Goal: Task Accomplishment & Management: Complete application form

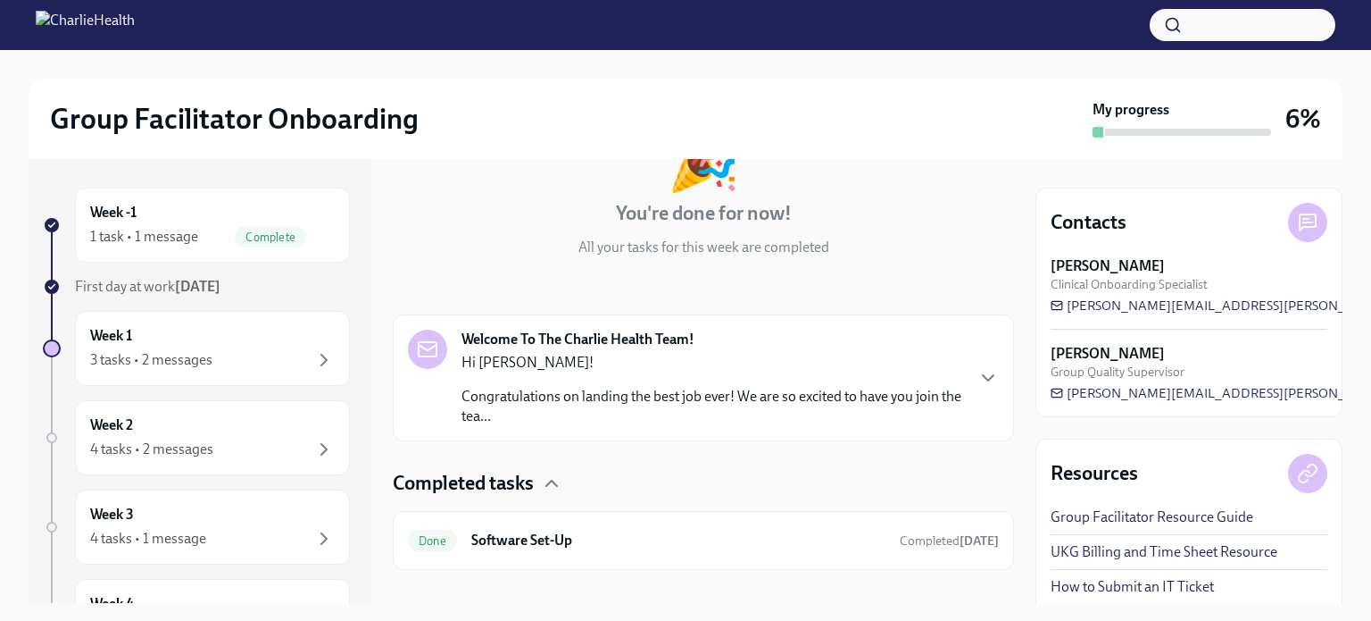
scroll to position [162, 0]
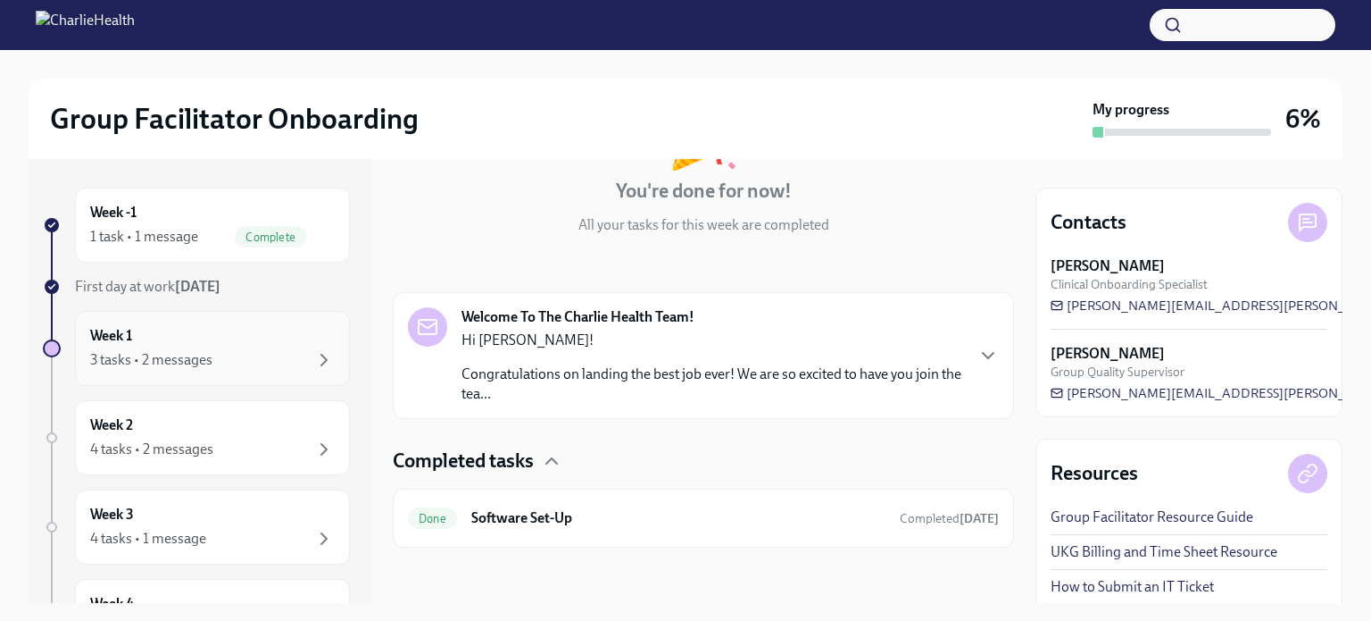
click at [289, 349] on div "3 tasks • 2 messages" at bounding box center [212, 359] width 245 height 21
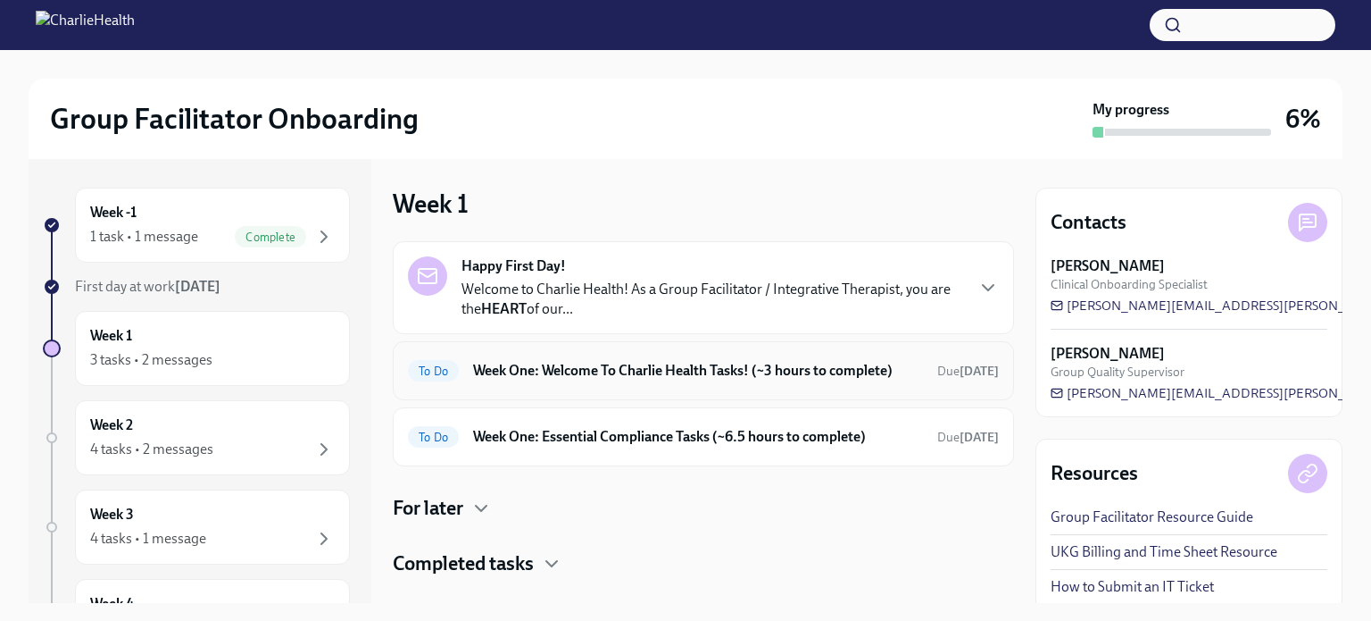
click at [646, 378] on h6 "Week One: Welcome To Charlie Health Tasks! (~3 hours to complete)" at bounding box center [698, 371] width 450 height 20
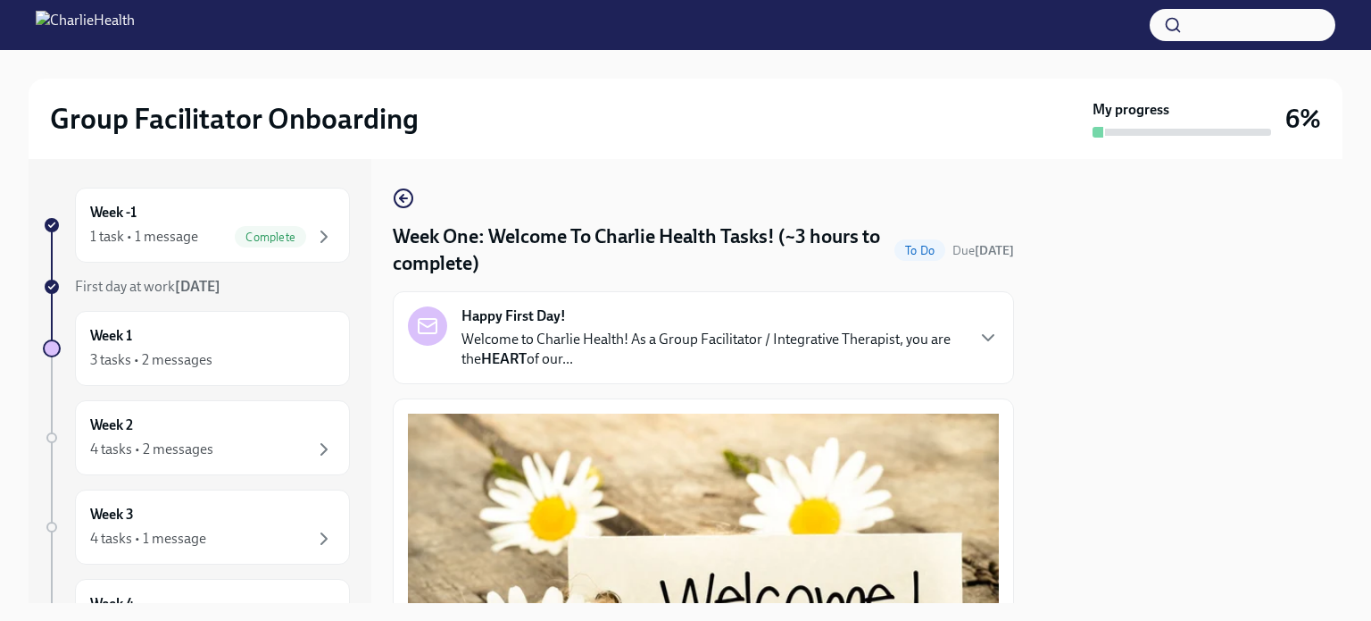
click at [714, 362] on p "Welcome to Charlie Health! As a Group Facilitator / Integrative Therapist, you …" at bounding box center [713, 348] width 502 height 39
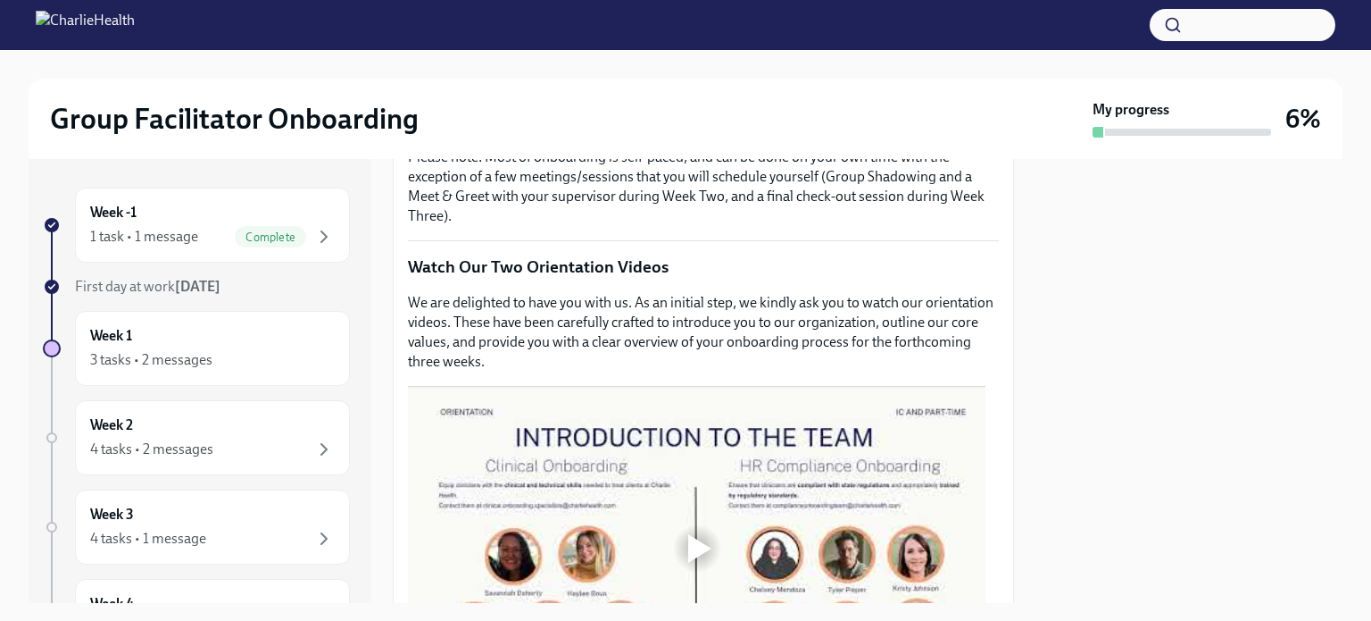
scroll to position [1250, 0]
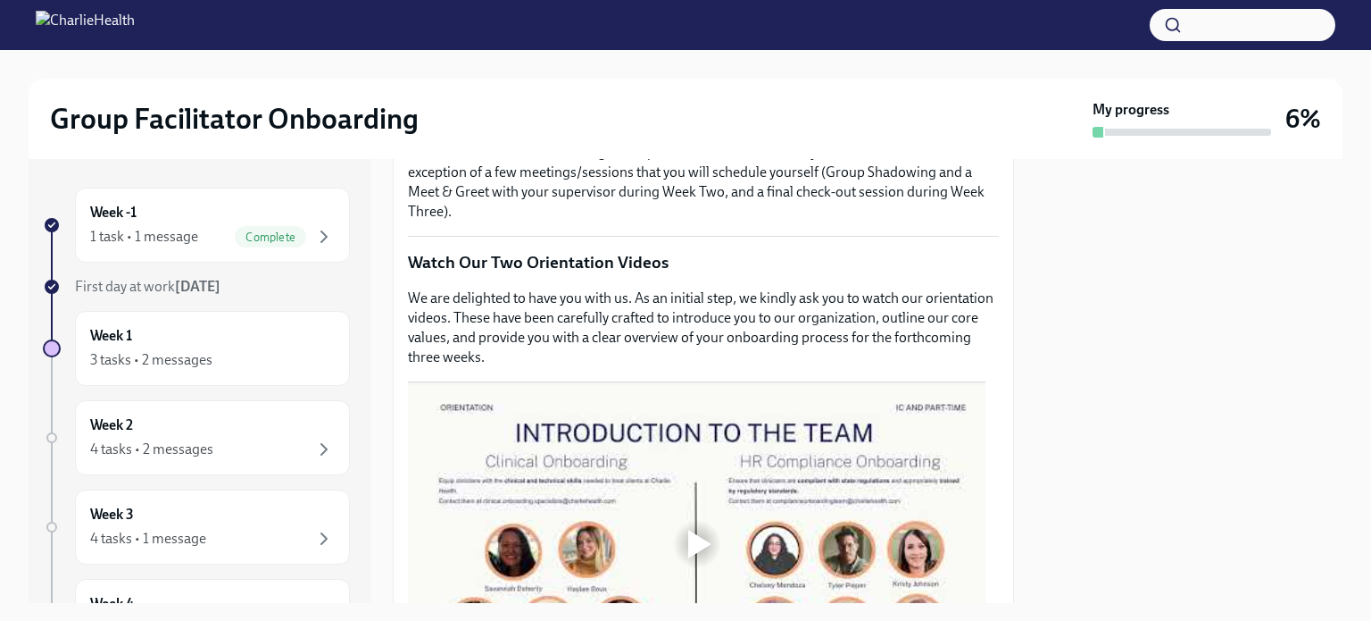
click at [515, 127] on strong "THIS" at bounding box center [511, 118] width 30 height 17
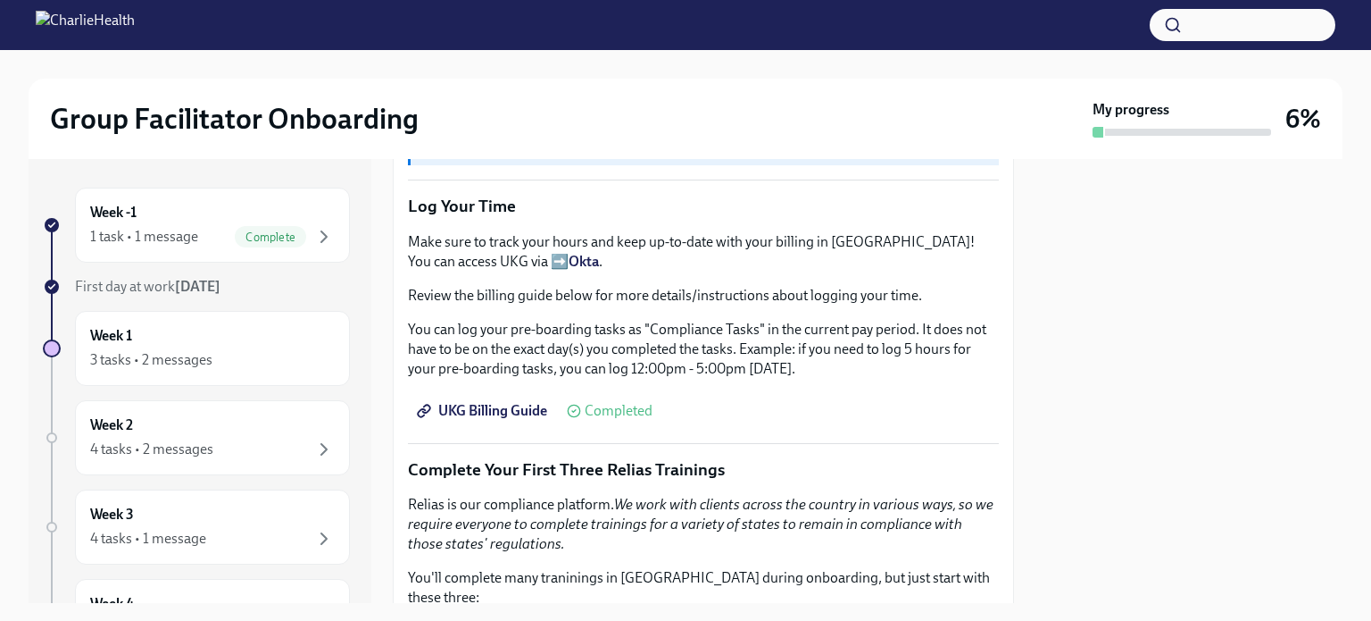
scroll to position [2280, 0]
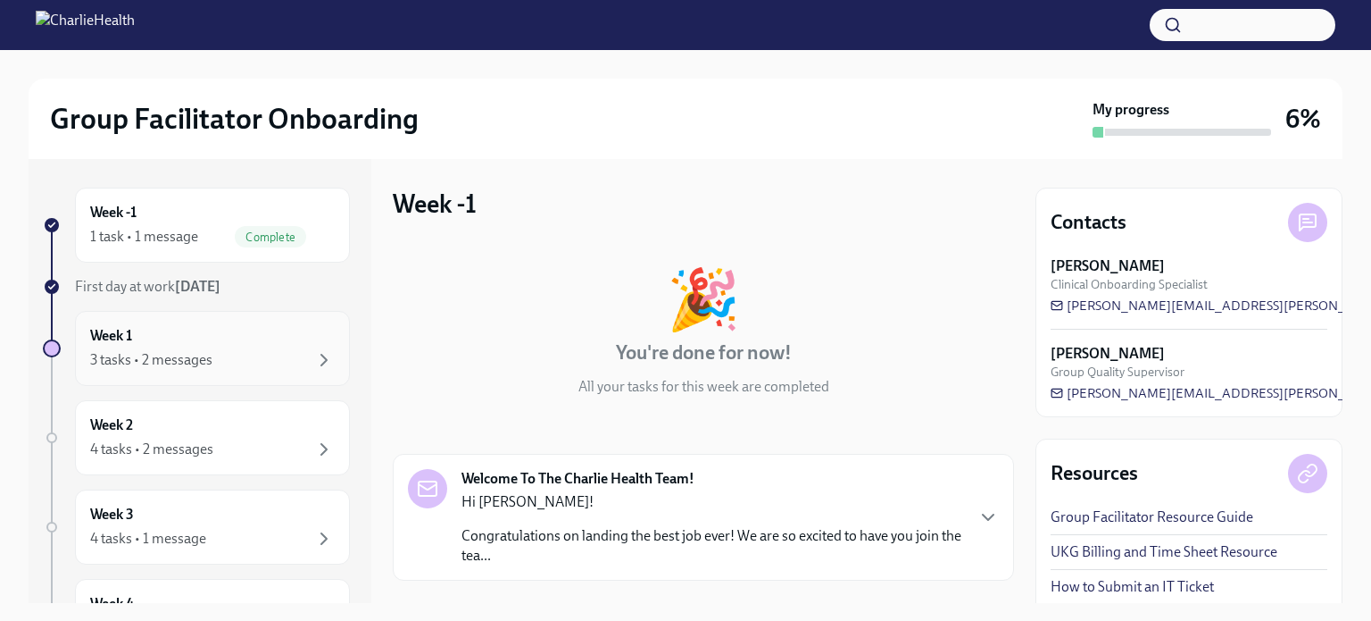
click at [257, 366] on div "3 tasks • 2 messages" at bounding box center [212, 359] width 245 height 21
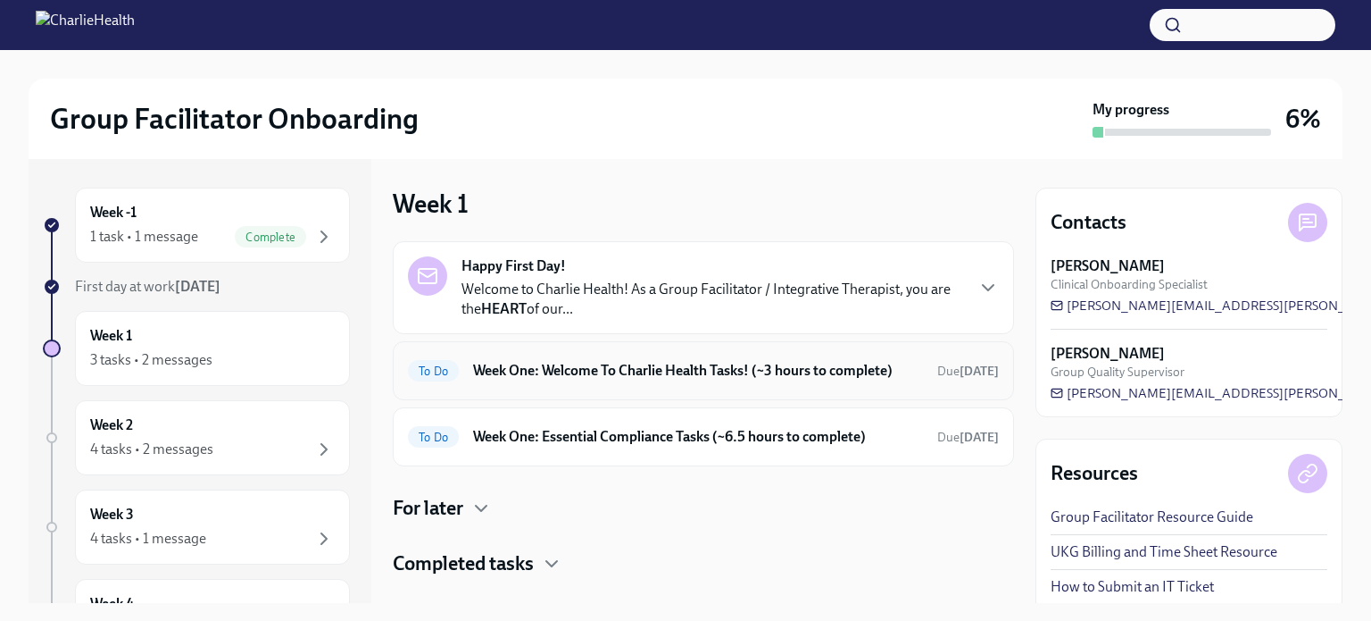
click at [582, 359] on div "To Do Week One: Welcome To Charlie Health Tasks! (~3 hours to complete) Due [DA…" at bounding box center [703, 370] width 591 height 29
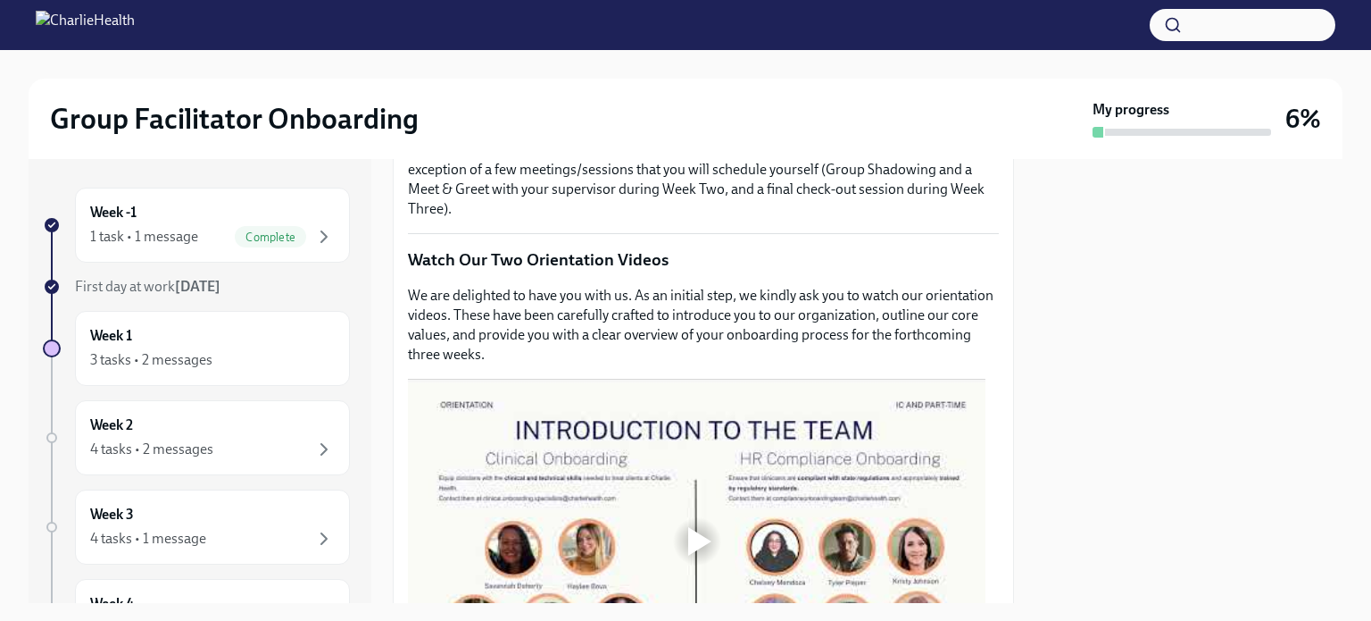
scroll to position [714, 0]
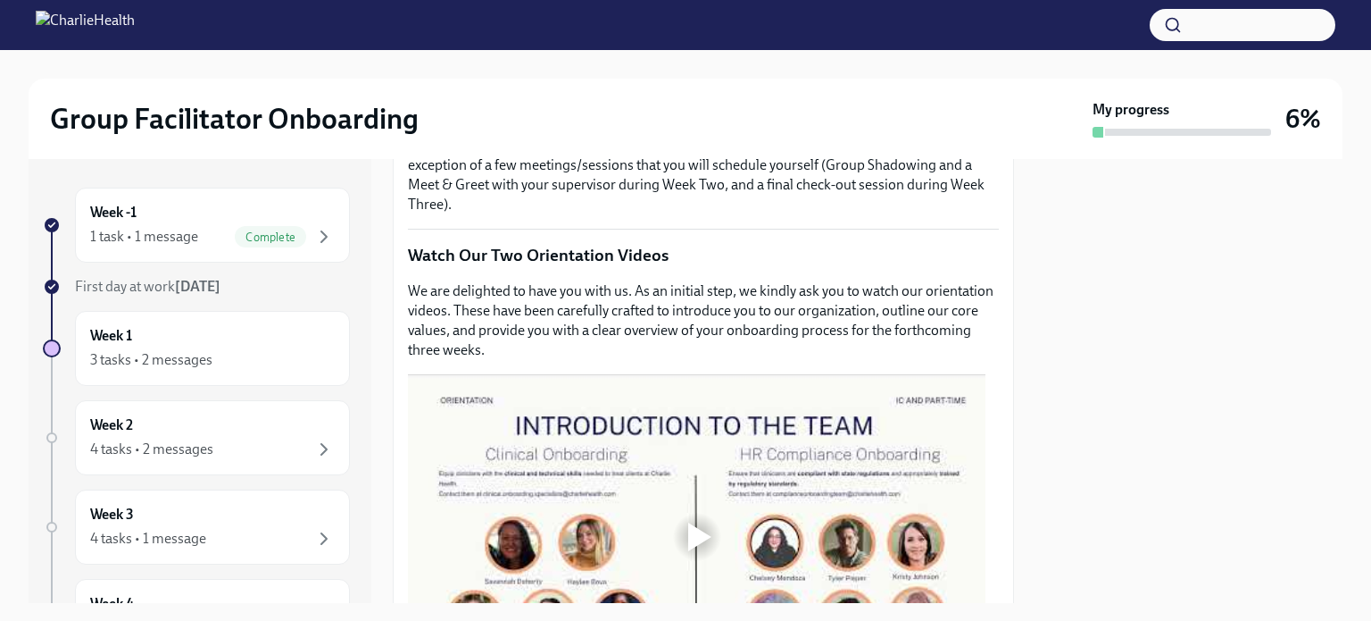
click at [671, 498] on div at bounding box center [697, 536] width 578 height 325
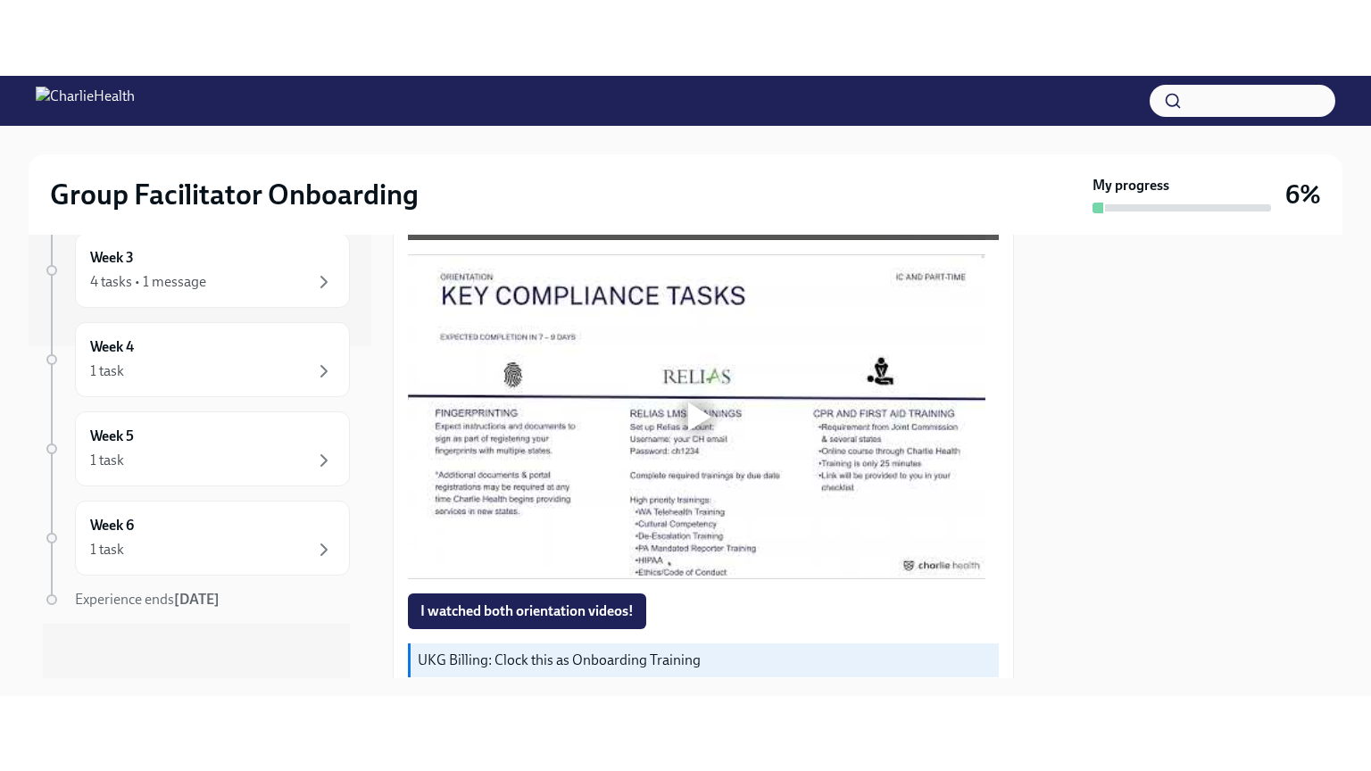
scroll to position [1250, 0]
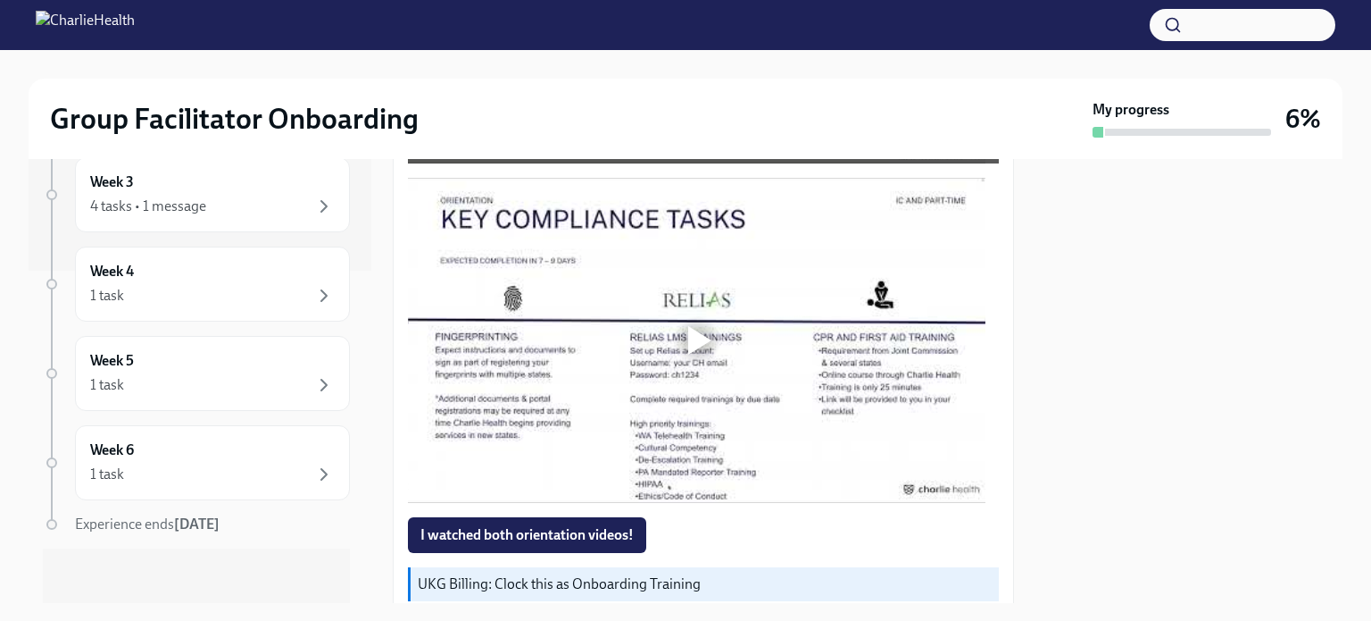
click at [693, 326] on div at bounding box center [699, 340] width 23 height 29
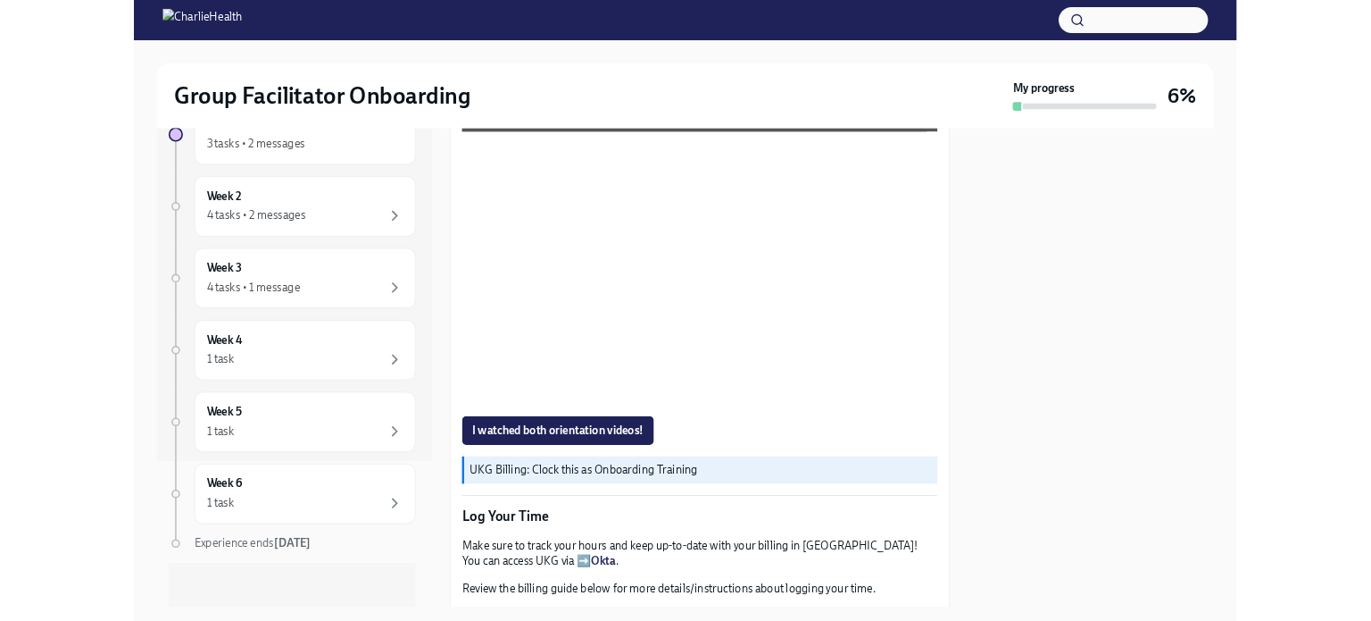
scroll to position [332, 0]
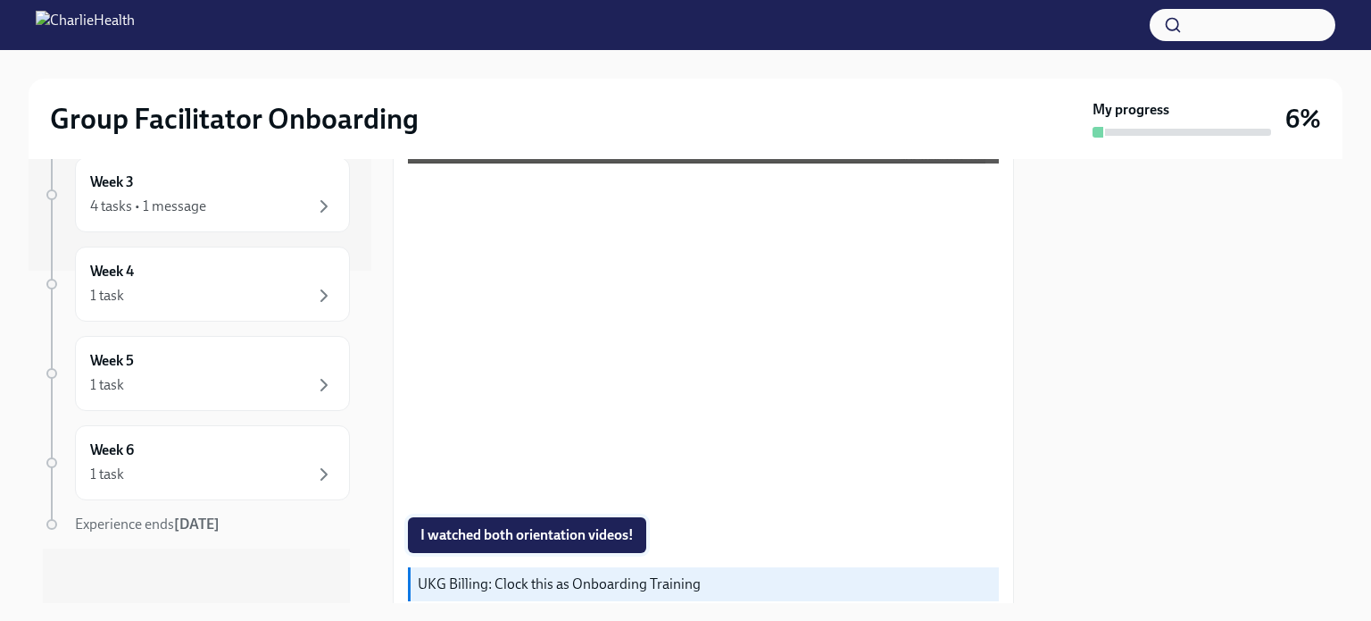
click at [550, 526] on span "I watched both orientation videos!" at bounding box center [527, 535] width 213 height 18
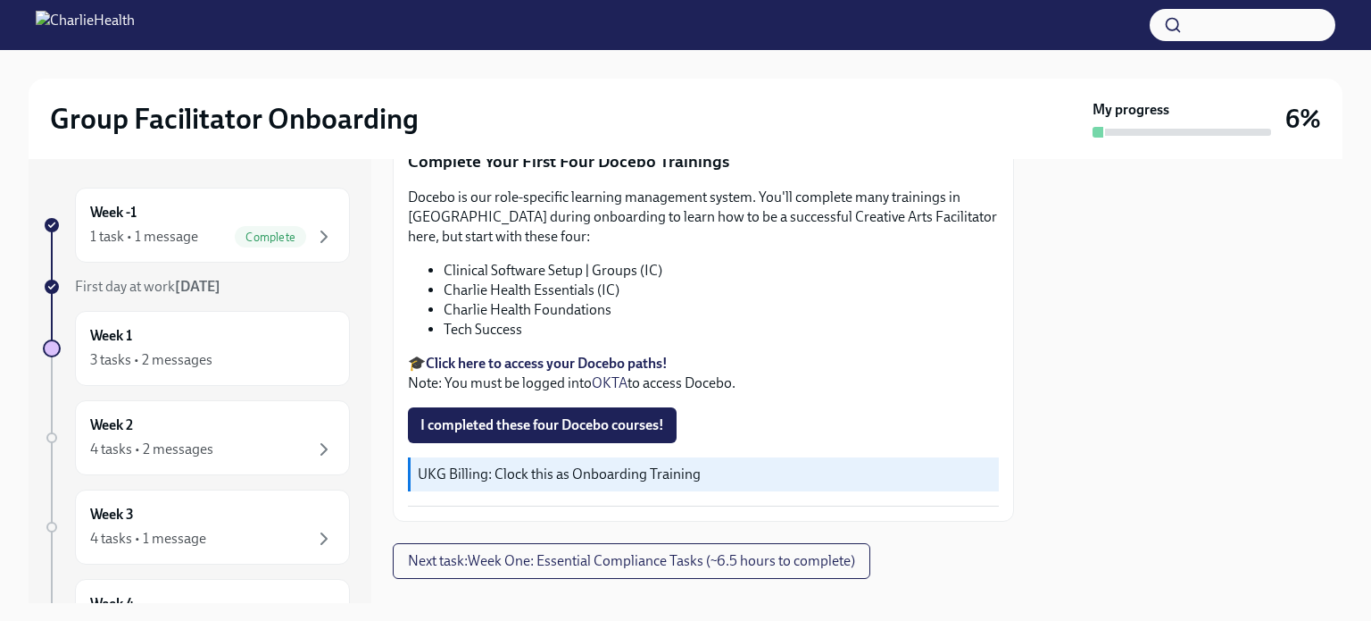
scroll to position [2421, 0]
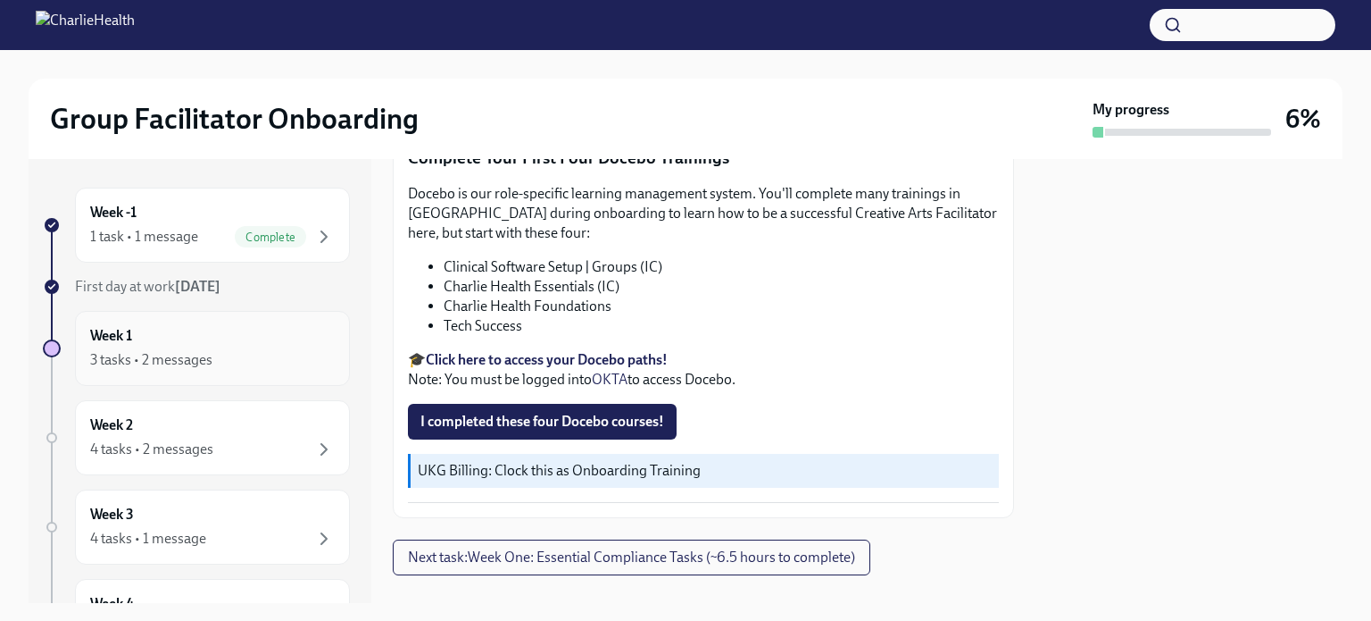
click at [264, 342] on div "Week 1 3 tasks • 2 messages" at bounding box center [212, 348] width 245 height 45
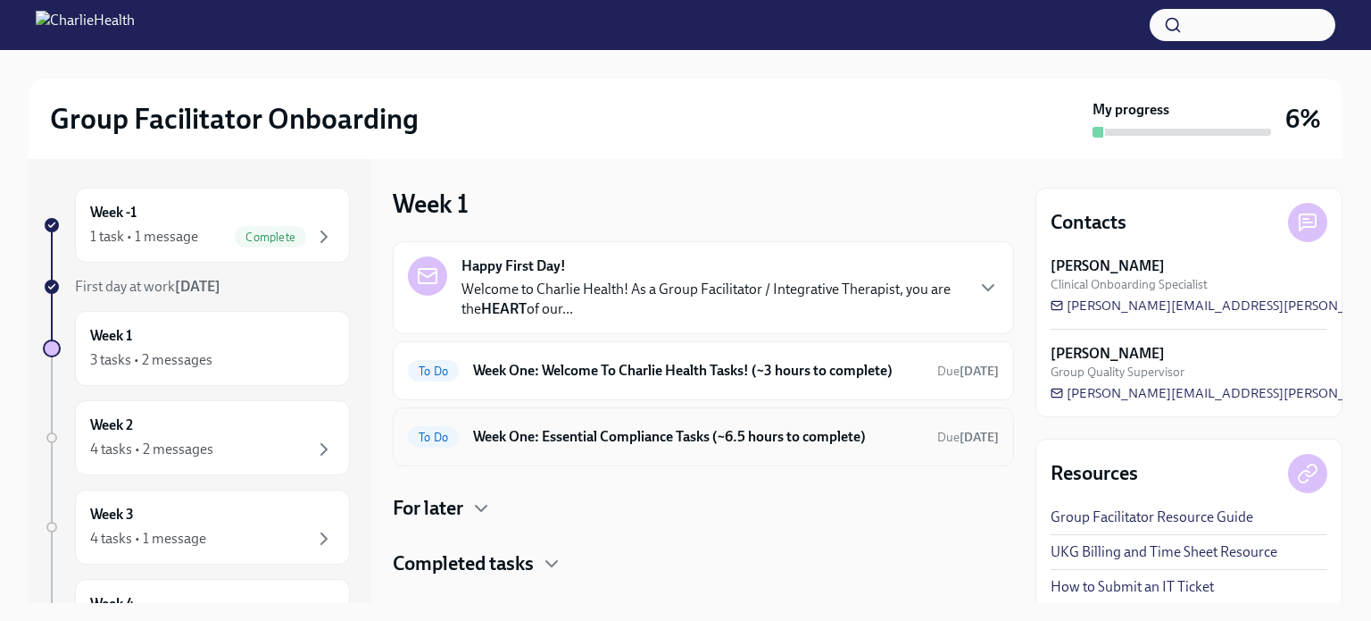
click at [575, 431] on h6 "Week One: Essential Compliance Tasks (~6.5 hours to complete)" at bounding box center [698, 437] width 450 height 20
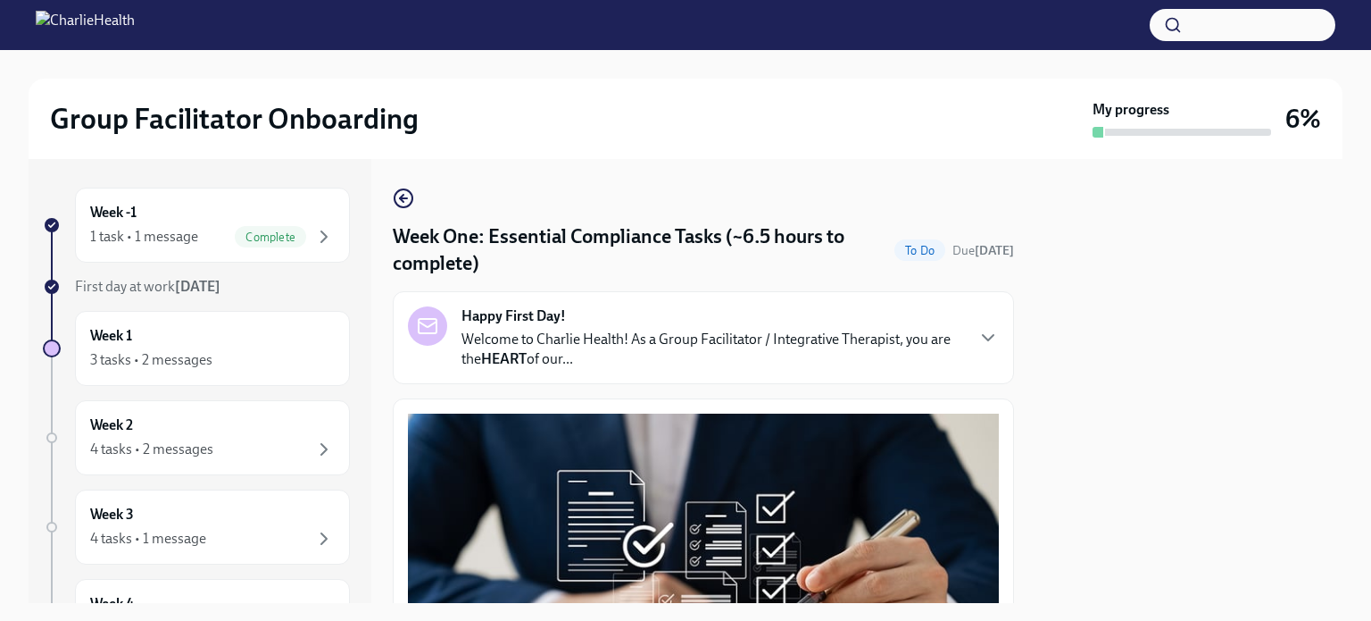
click at [955, 336] on div "Happy First Day! Welcome to Charlie Health! As a Group Facilitator / Integrativ…" at bounding box center [703, 337] width 591 height 63
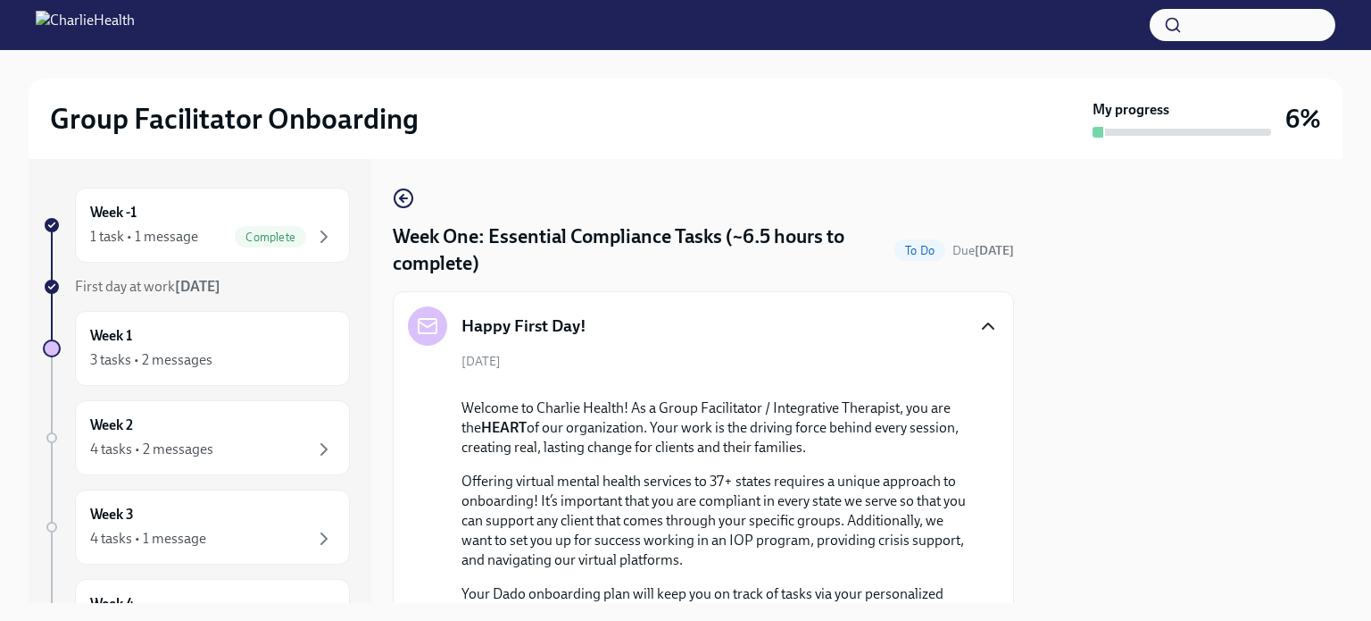
click at [980, 321] on icon "button" at bounding box center [988, 325] width 21 height 21
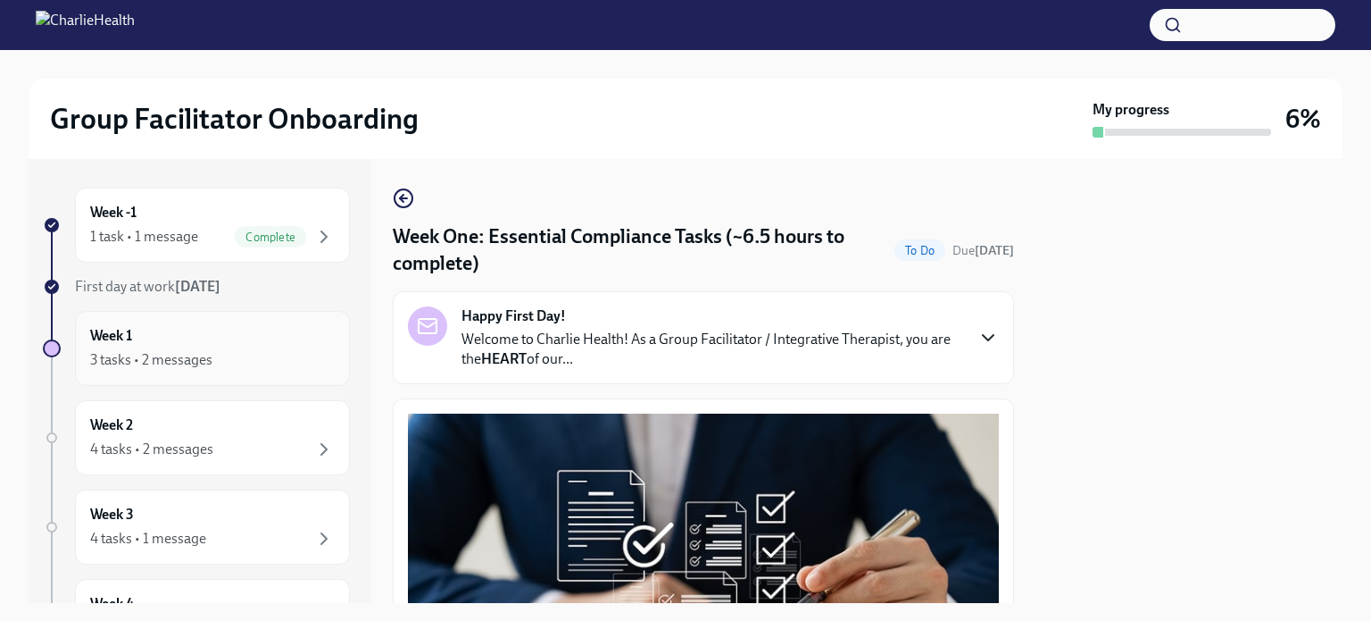
click at [268, 360] on div "3 tasks • 2 messages" at bounding box center [212, 359] width 245 height 21
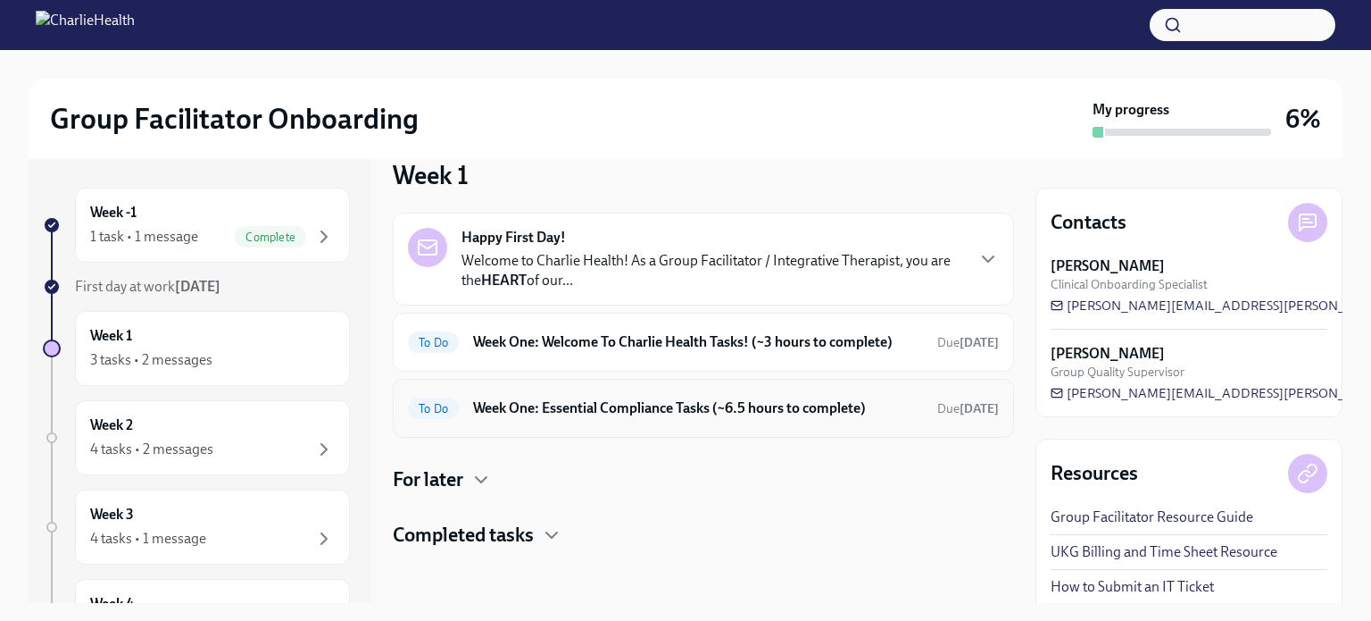
scroll to position [29, 0]
click at [478, 476] on icon "button" at bounding box center [481, 478] width 11 height 5
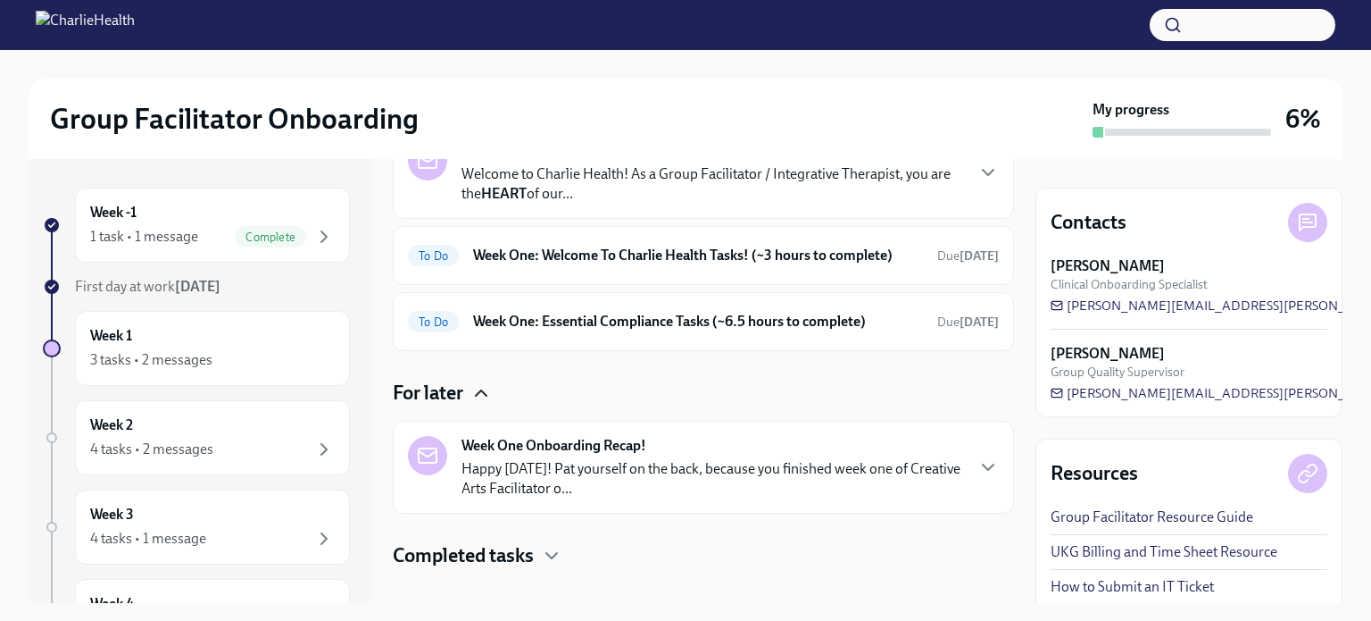
scroll to position [119, 0]
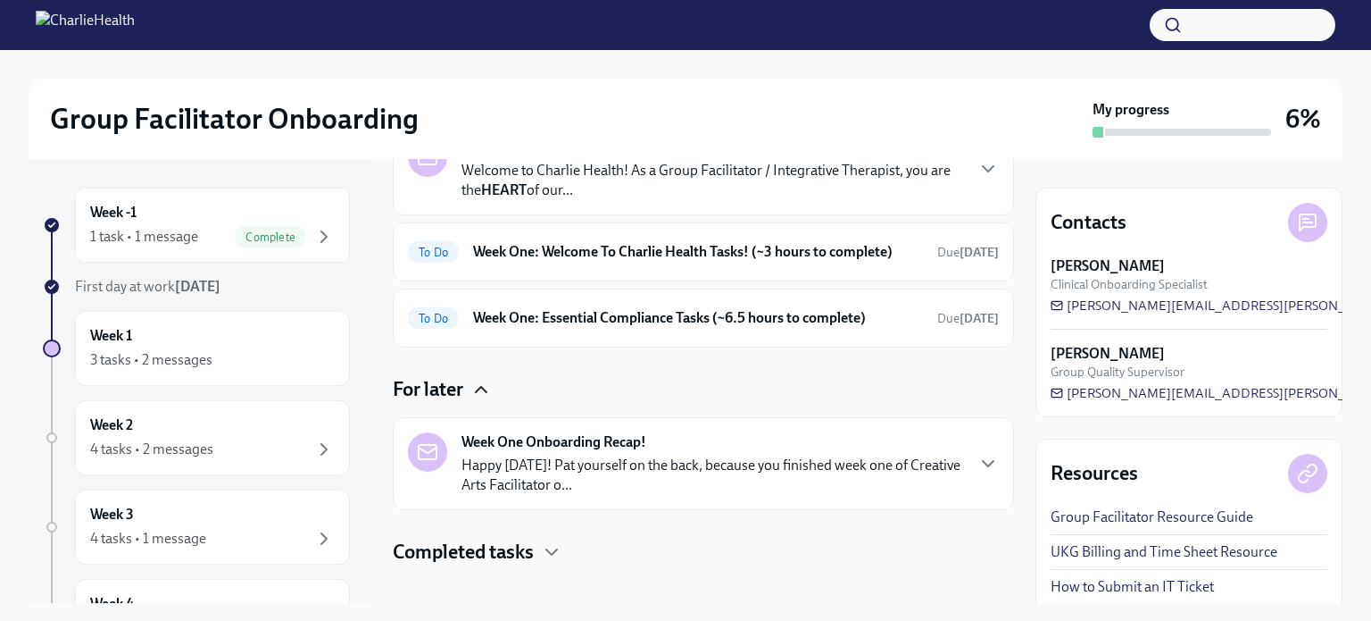
click at [650, 466] on p "Happy Friday! Pat yourself on the back, because you finished week one of Creati…" at bounding box center [713, 474] width 502 height 39
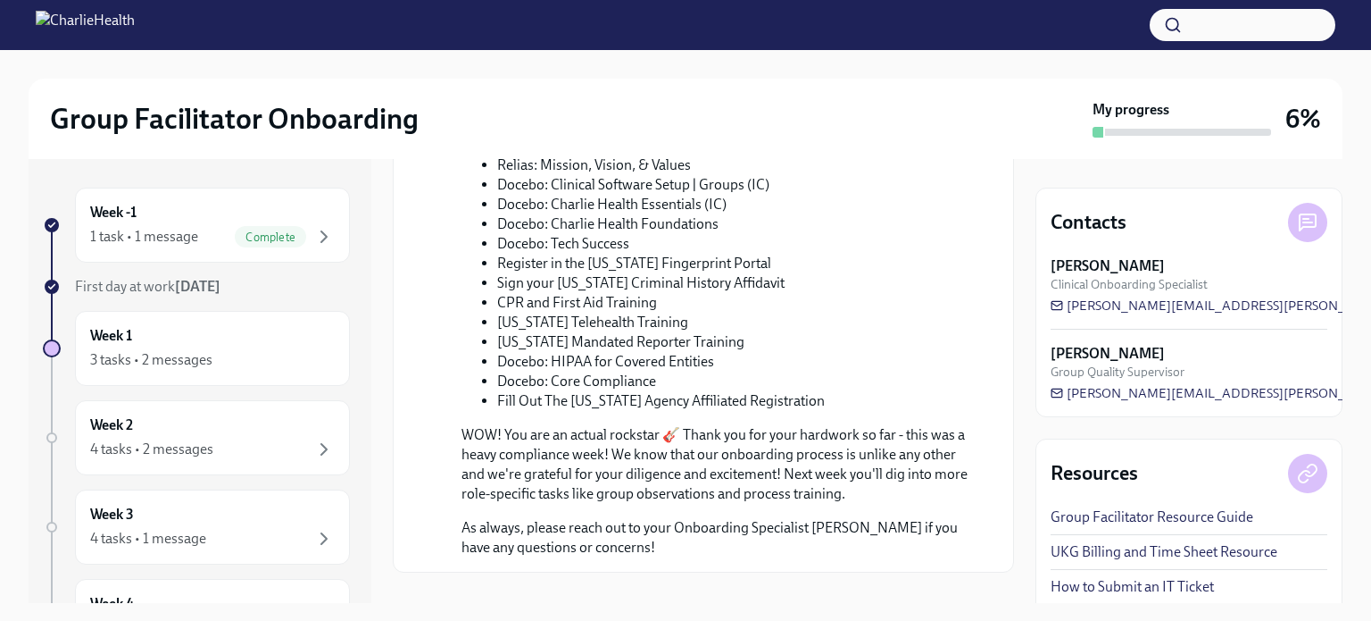
scroll to position [1052, 0]
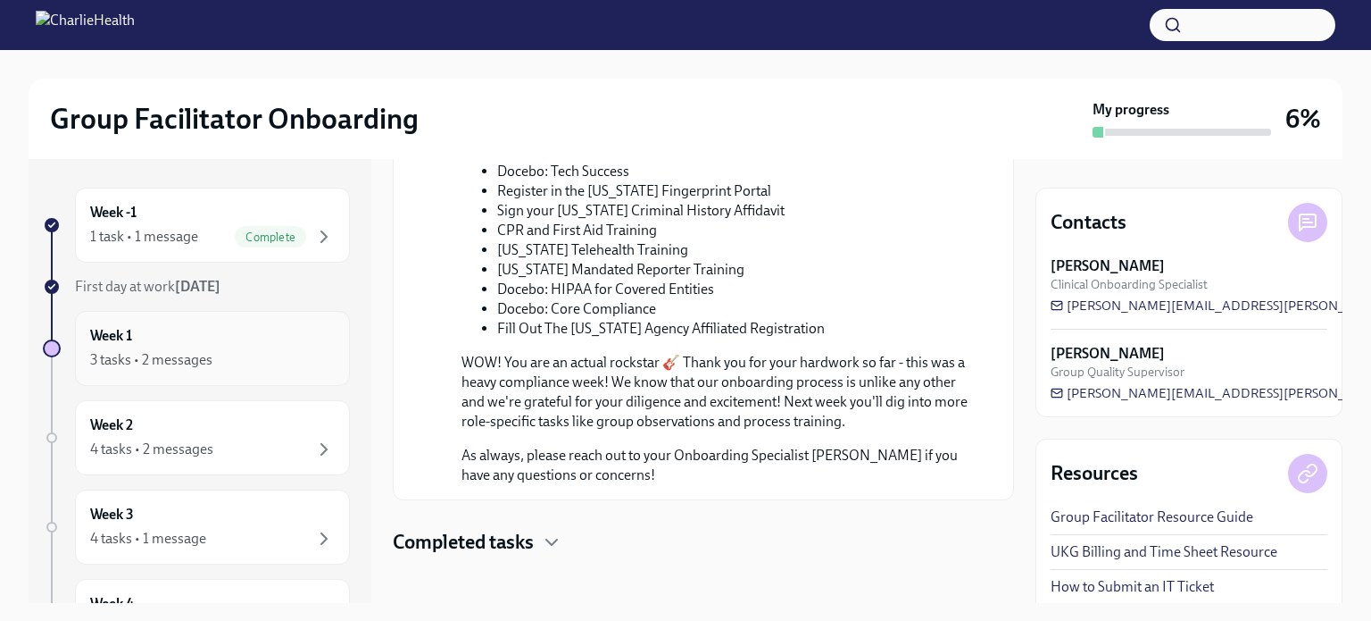
click at [293, 363] on div "3 tasks • 2 messages" at bounding box center [212, 359] width 245 height 21
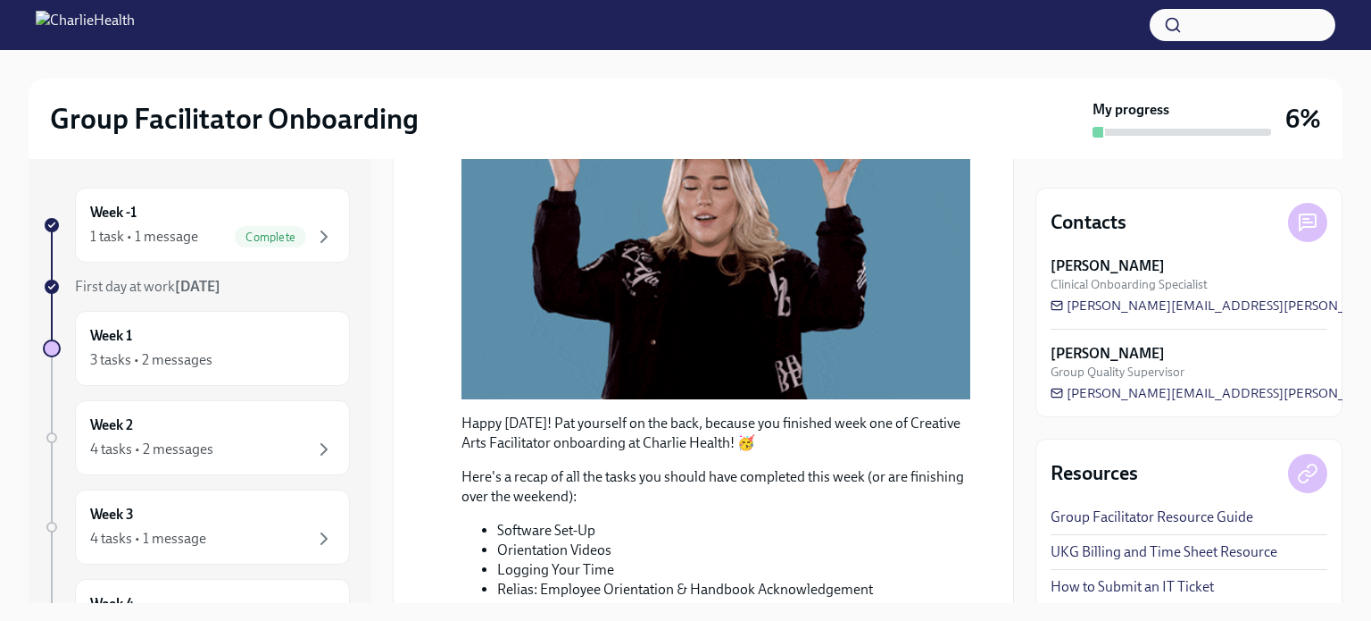
scroll to position [70, 0]
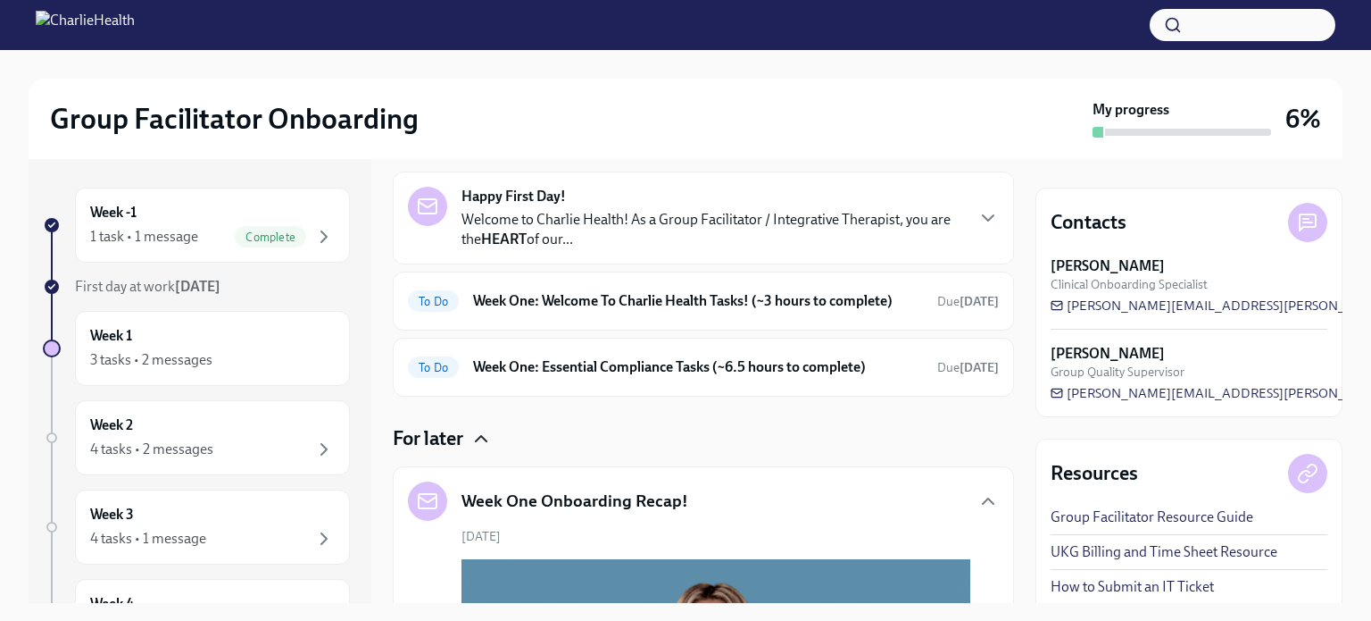
click at [481, 436] on icon "button" at bounding box center [481, 438] width 21 height 21
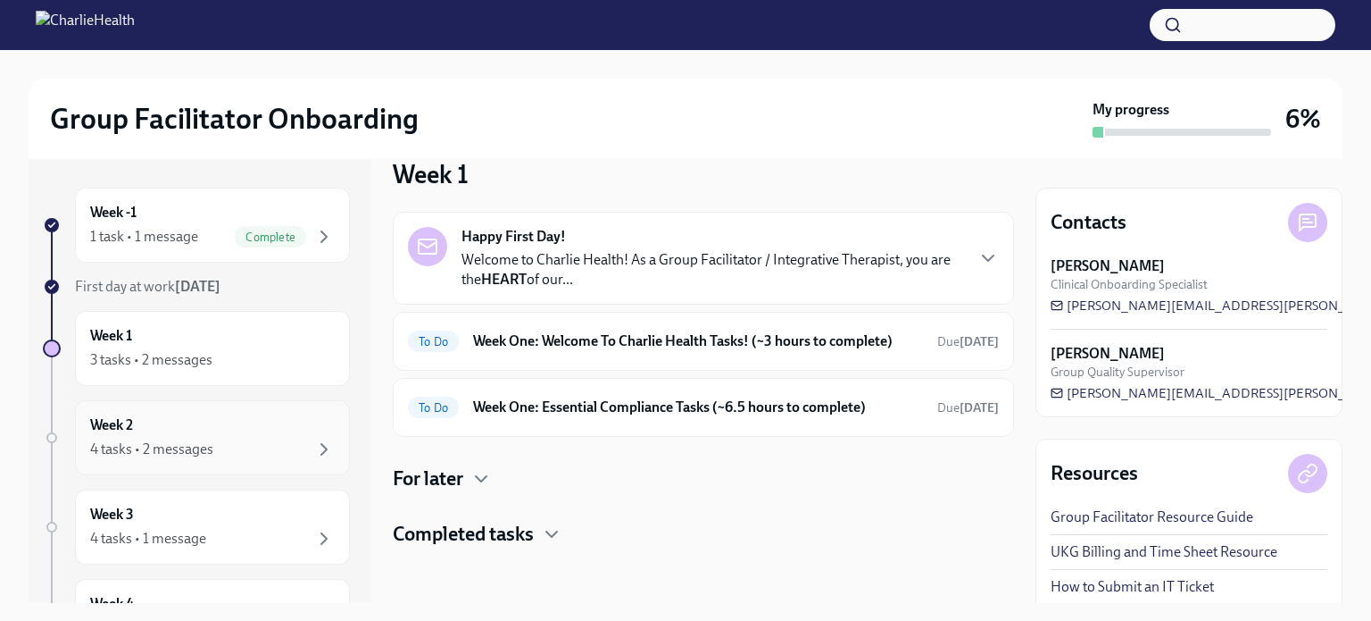
click at [292, 446] on div "4 tasks • 2 messages" at bounding box center [212, 448] width 245 height 21
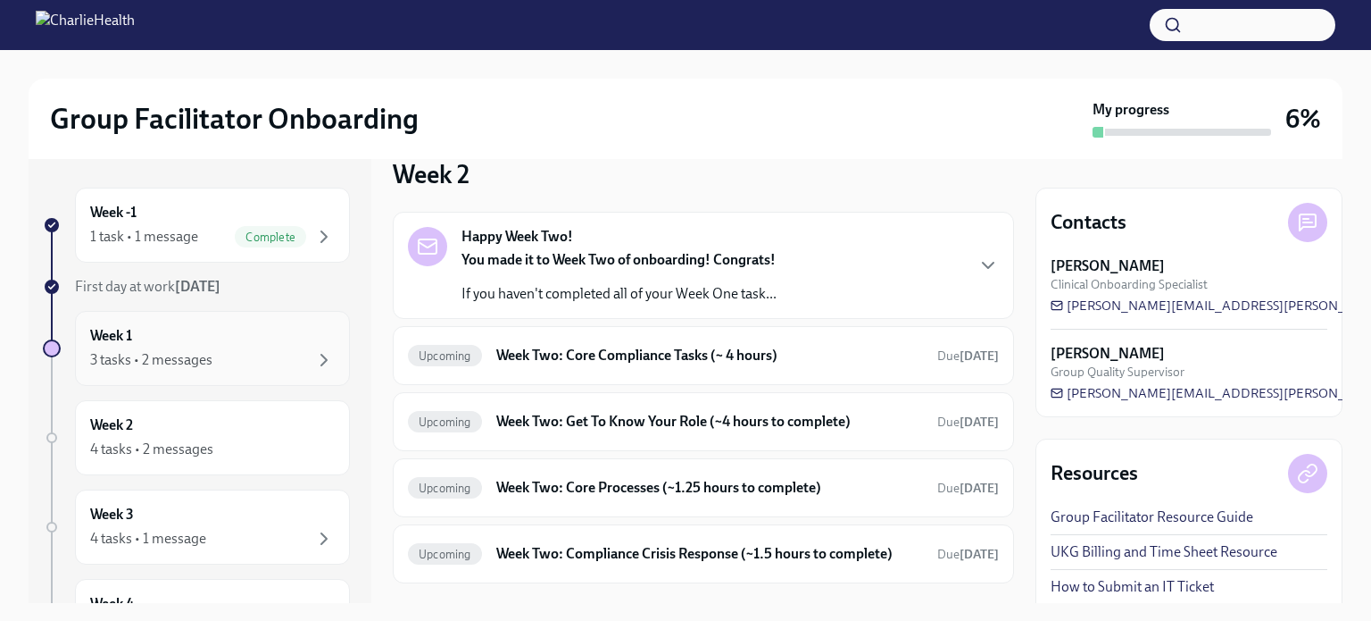
click at [282, 353] on div "3 tasks • 2 messages" at bounding box center [212, 359] width 245 height 21
